Goal: Transaction & Acquisition: Purchase product/service

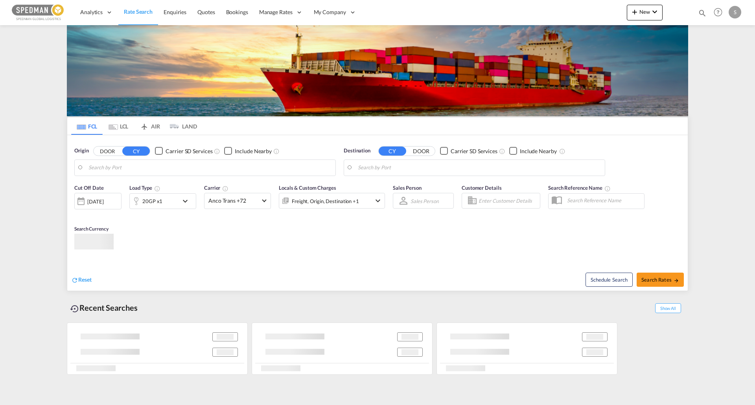
type input "[GEOGRAPHIC_DATA] ([GEOGRAPHIC_DATA]), DKCPH"
type input "Ningbo, CNNGB"
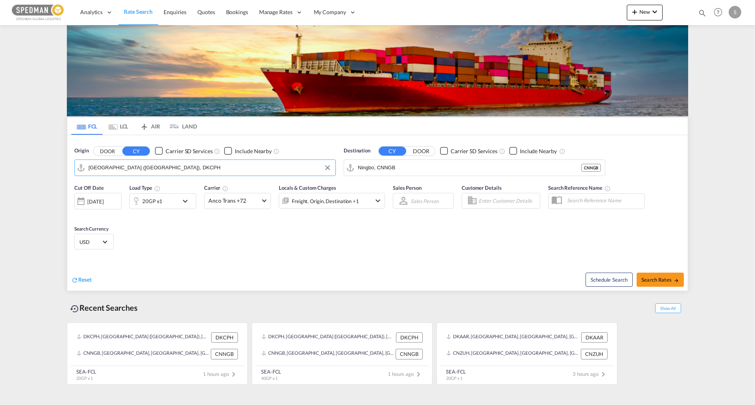
click at [186, 169] on input "[GEOGRAPHIC_DATA] ([GEOGRAPHIC_DATA]), DKCPH" at bounding box center [209, 168] width 243 height 12
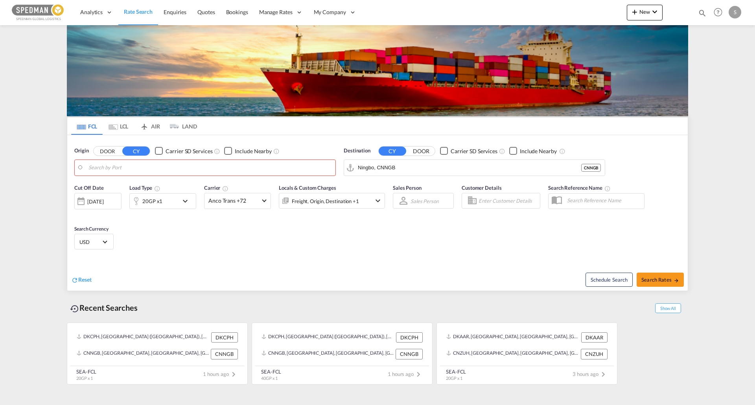
click at [165, 163] on body "Analytics Reports Dashboard Rate Search Enquiries Quotes Bookings" at bounding box center [377, 202] width 755 height 405
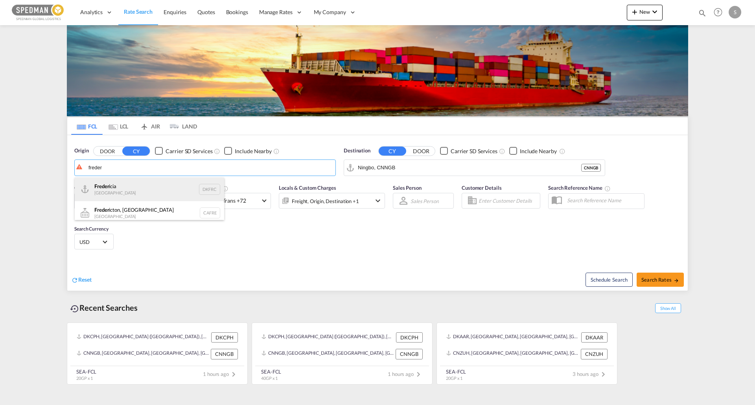
click at [151, 189] on div "Freder icia [GEOGRAPHIC_DATA] DKFRC" at bounding box center [149, 190] width 149 height 24
type input "[GEOGRAPHIC_DATA], DKFRC"
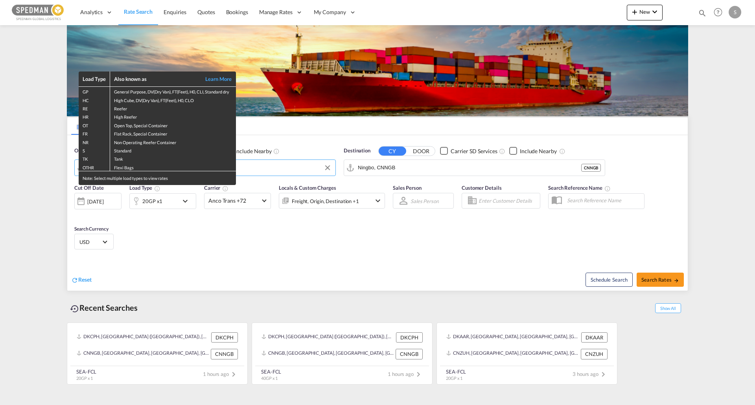
click at [422, 165] on div "Load Type Also known as Learn More GP General Purpose, DV(Dry Van), FT(Feet), H…" at bounding box center [377, 202] width 755 height 405
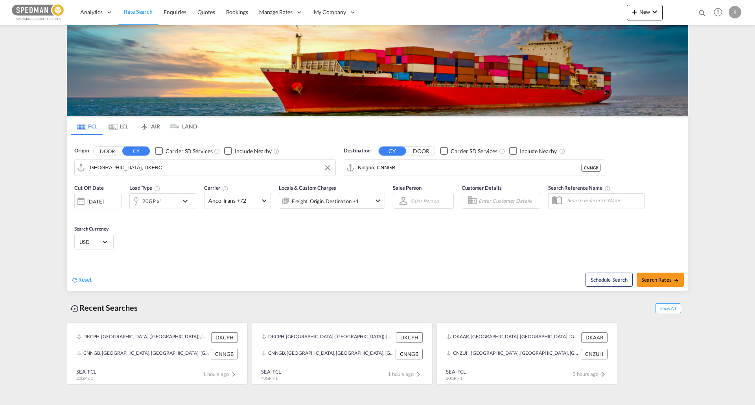
click at [422, 165] on input "Ningbo, CNNGB" at bounding box center [469, 168] width 223 height 12
click at [422, 165] on input "Ningbo, CNNGB" at bounding box center [479, 168] width 243 height 12
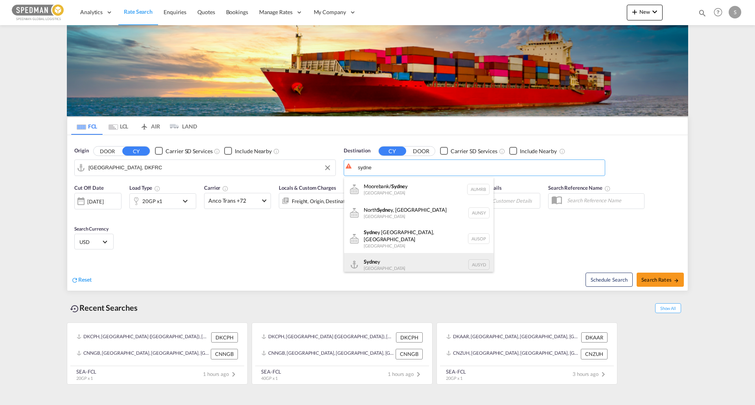
click at [392, 265] on div "Sydne y [GEOGRAPHIC_DATA] AUSYD" at bounding box center [418, 265] width 149 height 24
type input "[GEOGRAPHIC_DATA], AUSYD"
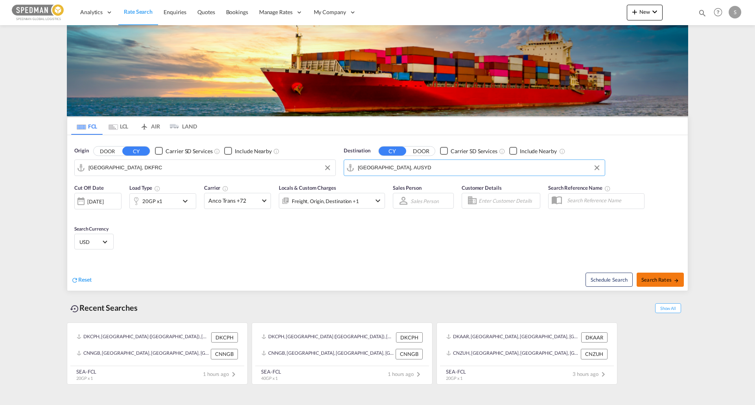
click at [663, 277] on span "Search Rates" at bounding box center [660, 280] width 38 height 6
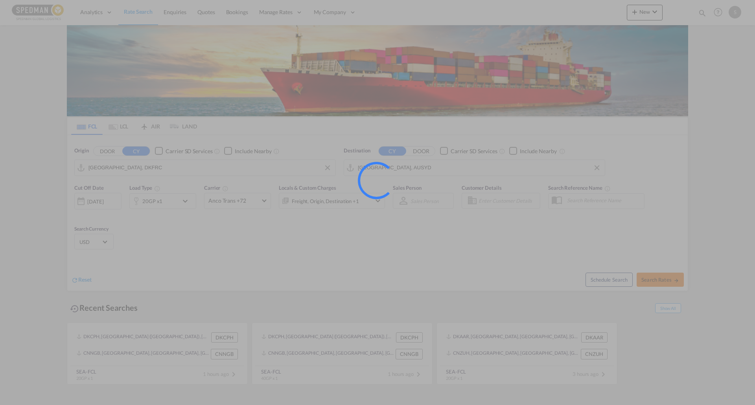
type input "DKFRC to AUSYD / [DATE]"
